Goal: Information Seeking & Learning: Learn about a topic

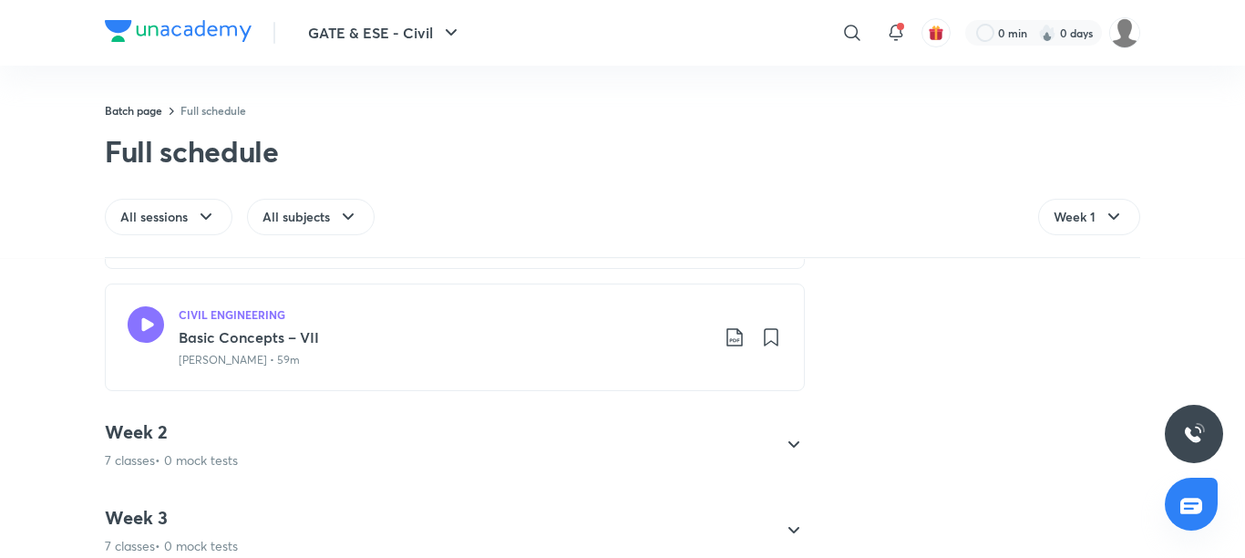
scroll to position [820, 0]
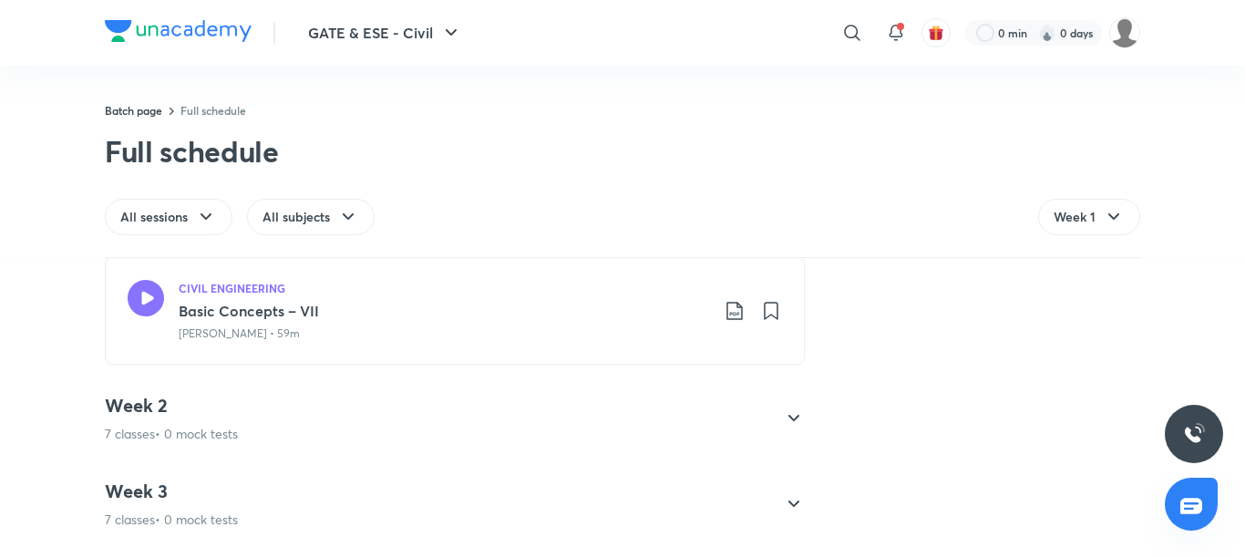
click at [785, 413] on icon at bounding box center [794, 418] width 22 height 22
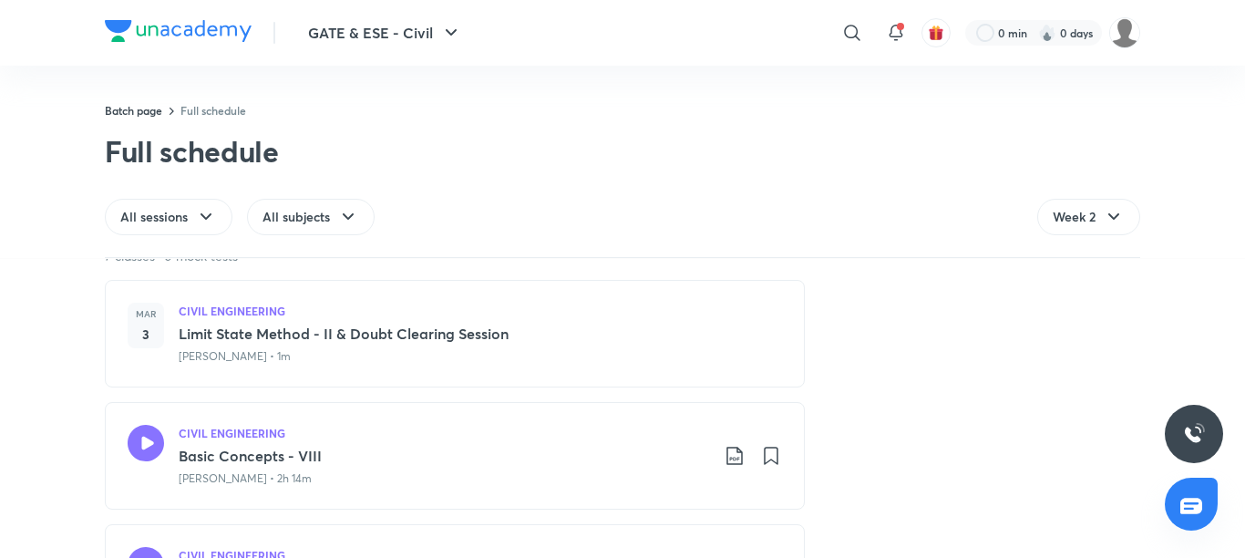
scroll to position [182, 0]
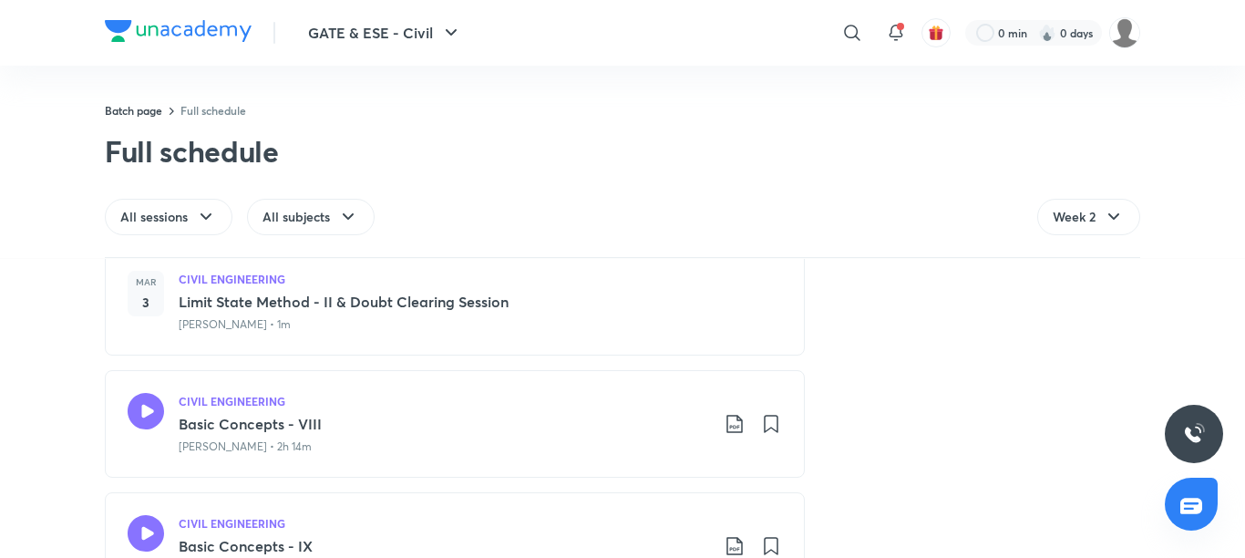
click at [233, 307] on h3 "Limit State Method - II & Doubt Clearing Session" at bounding box center [480, 302] width 603 height 22
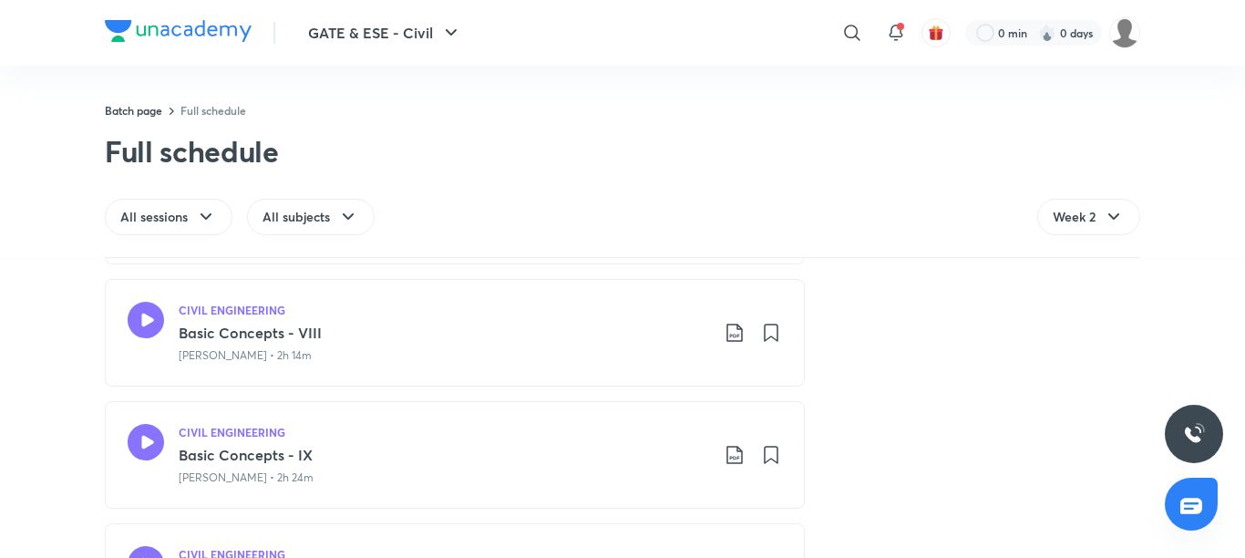
click at [136, 323] on icon at bounding box center [146, 320] width 36 height 36
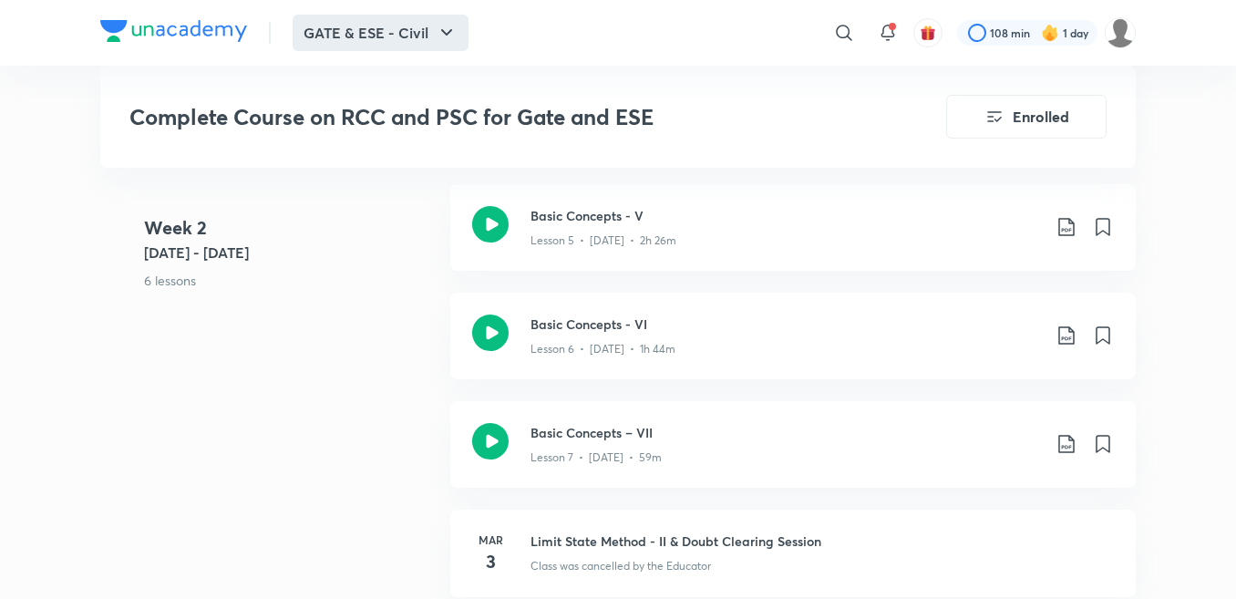
scroll to position [1276, 0]
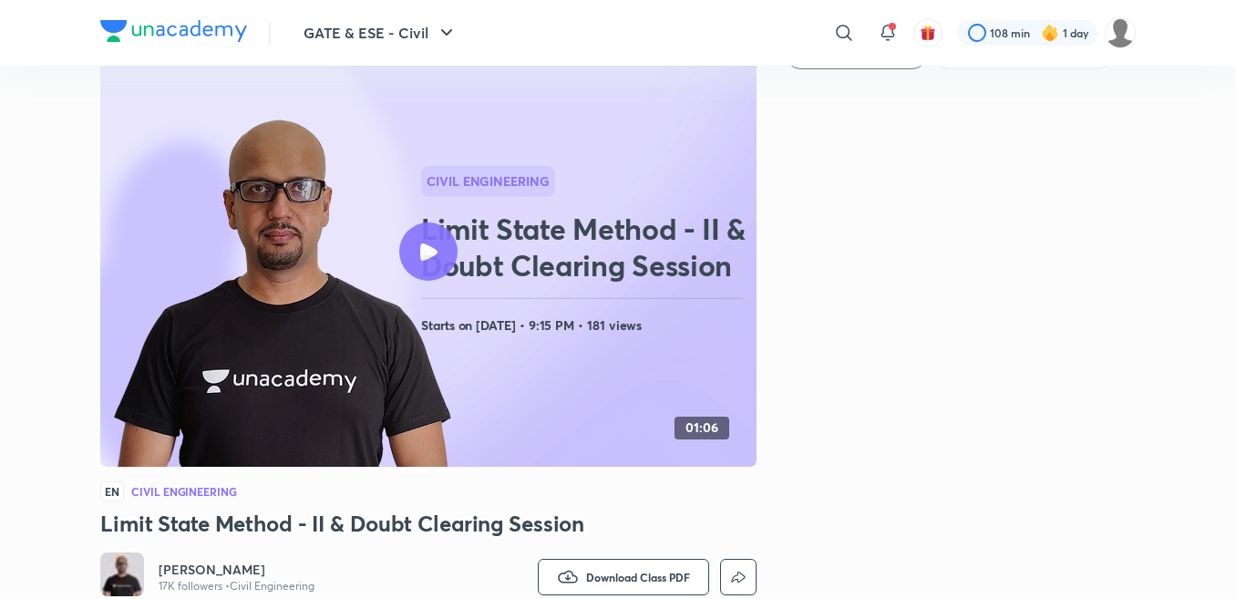
scroll to position [91, 0]
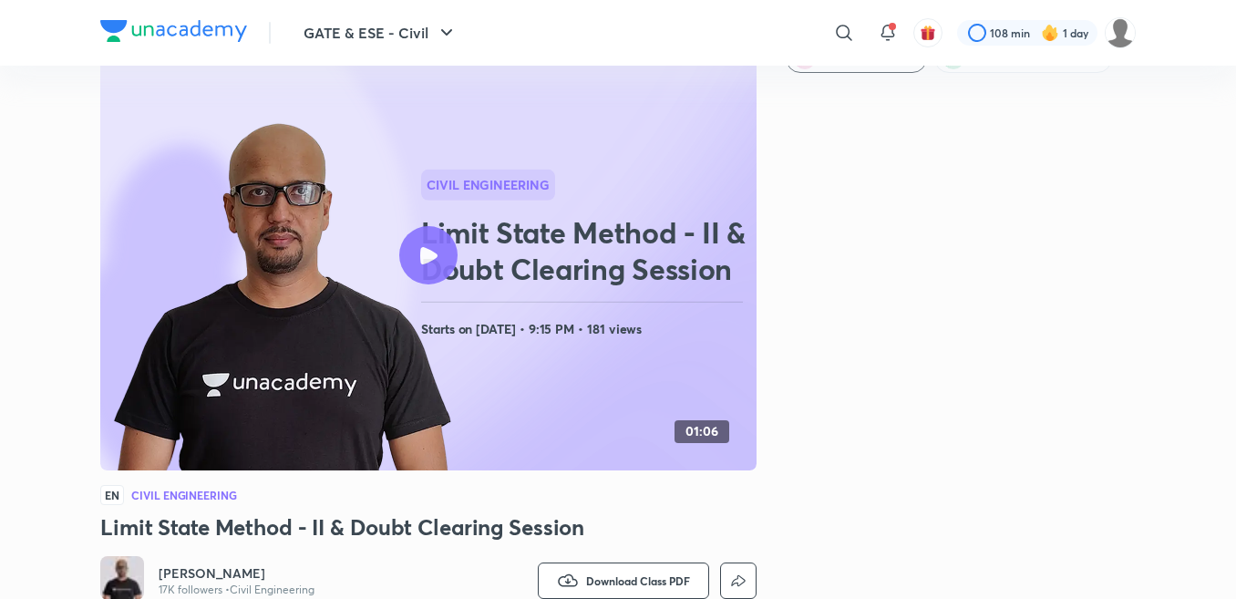
click at [423, 256] on icon at bounding box center [428, 255] width 17 height 17
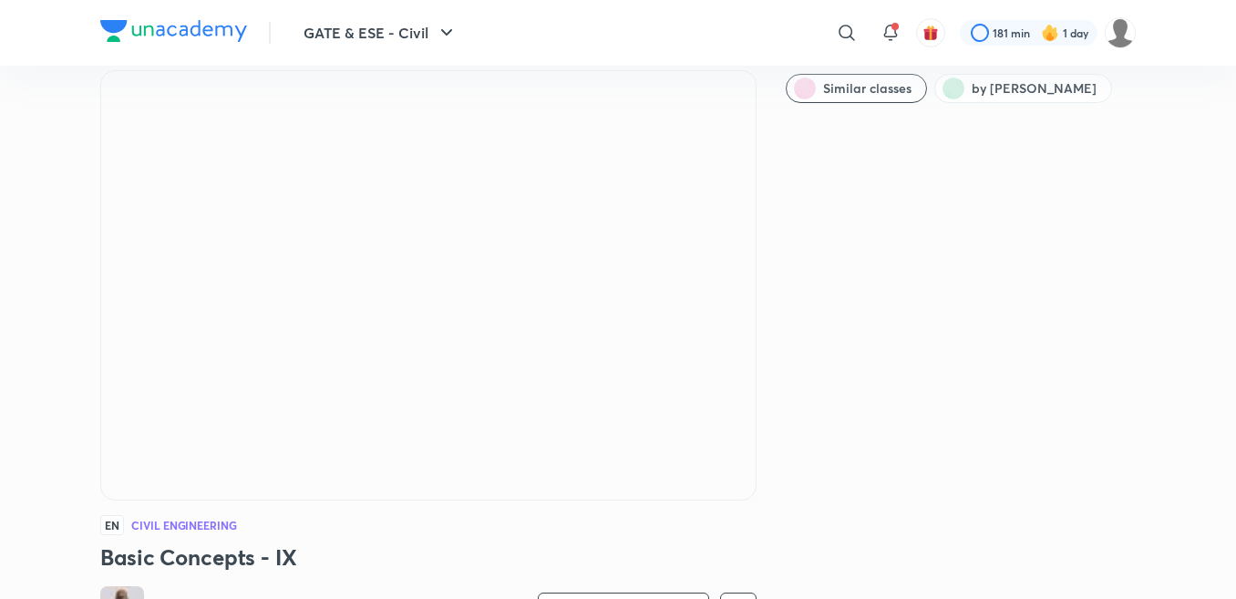
scroll to position [364, 0]
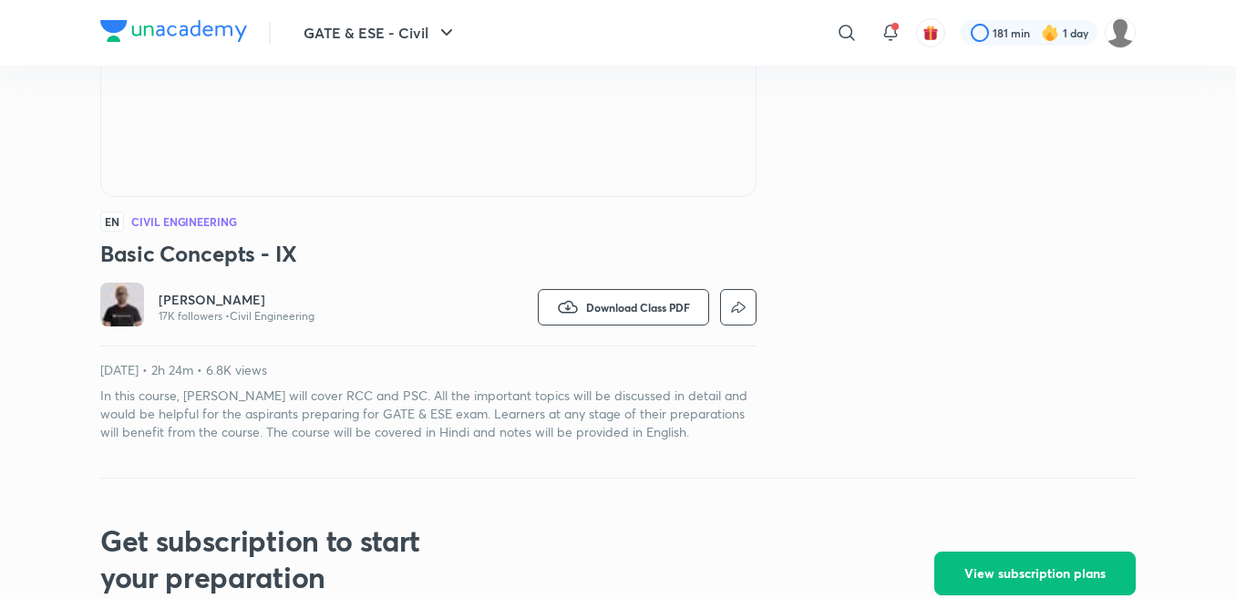
click at [901, 598] on iframe at bounding box center [618, 299] width 1236 height 599
